Goal: Task Accomplishment & Management: Manage account settings

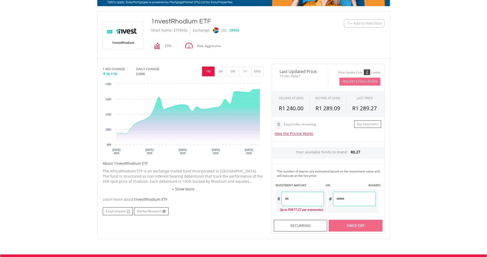
scroll to position [103, 0]
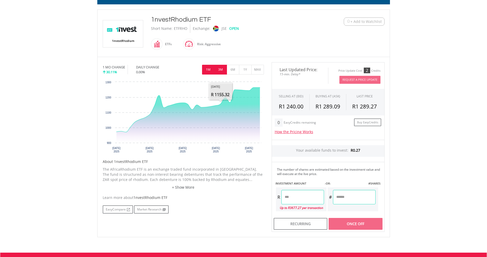
click at [224, 70] on button "3M" at bounding box center [220, 70] width 13 height 10
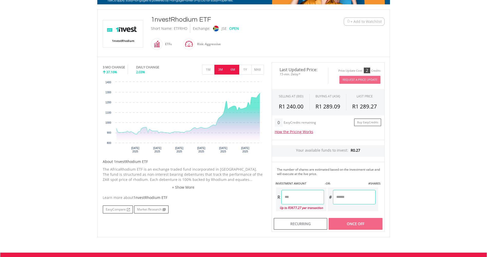
click at [232, 71] on button "6M" at bounding box center [233, 70] width 13 height 10
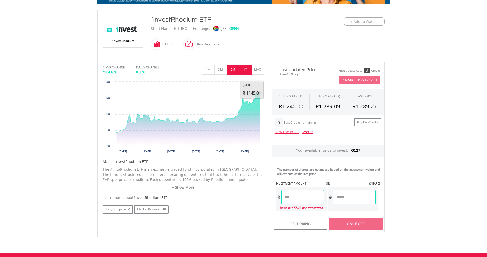
click at [245, 67] on button "1Y" at bounding box center [245, 70] width 13 height 10
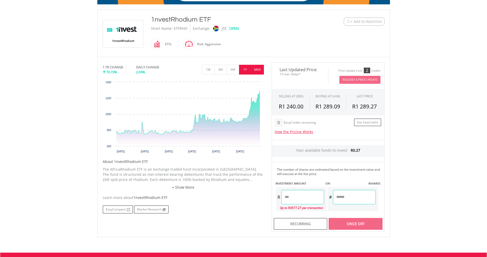
click at [260, 70] on button "MAX" at bounding box center [257, 70] width 13 height 10
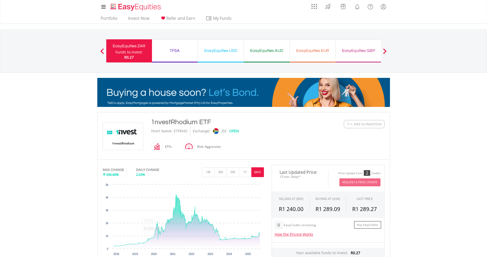
scroll to position [0, 0]
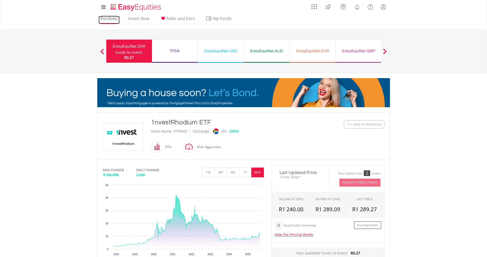
click at [110, 19] on link "Portfolio" at bounding box center [109, 20] width 21 height 8
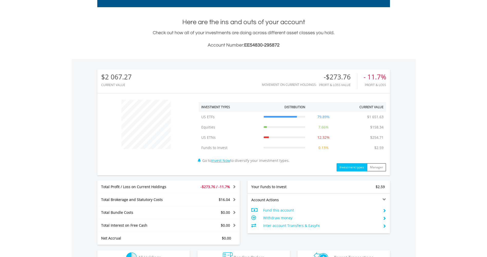
scroll to position [180, 0]
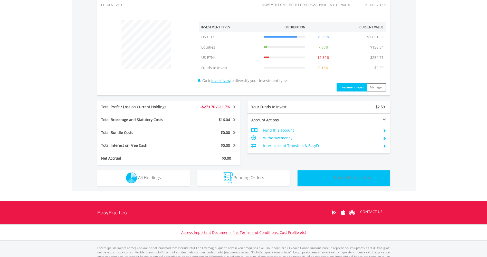
click at [333, 177] on img "button" at bounding box center [323, 177] width 19 height 11
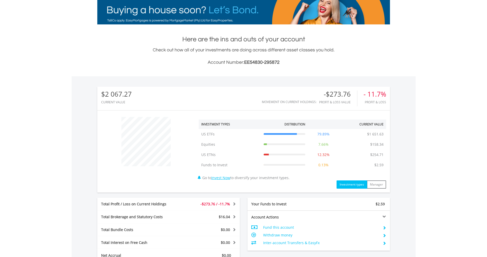
scroll to position [0, 0]
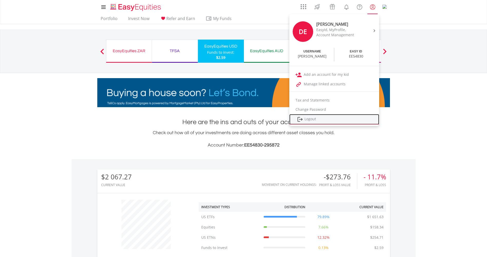
click at [313, 118] on link "Logout" at bounding box center [334, 119] width 90 height 11
